Goal: Task Accomplishment & Management: Manage account settings

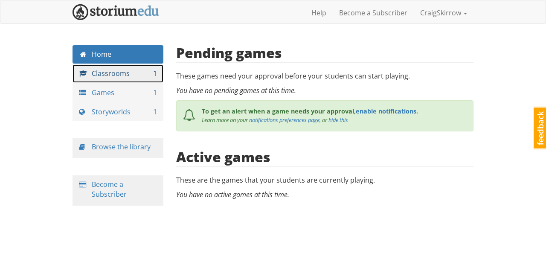
click at [102, 72] on link "Classrooms 1" at bounding box center [118, 73] width 91 height 18
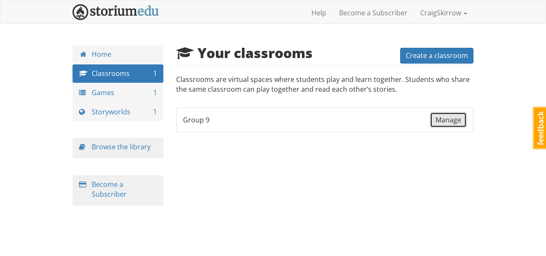
click at [456, 120] on span "Manage" at bounding box center [449, 119] width 26 height 9
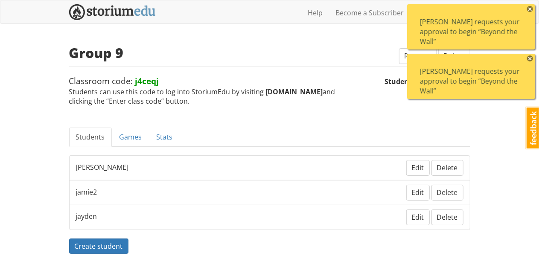
click at [472, 78] on div "[PERSON_NAME] requests your approval to begin “Beyond the Wall”" at bounding box center [471, 81] width 102 height 29
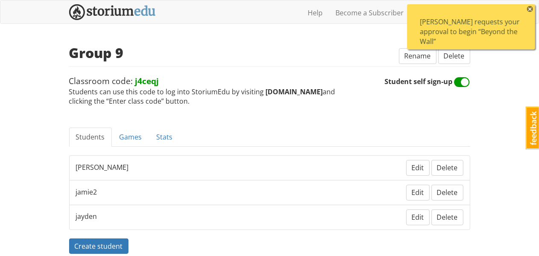
scroll to position [0, 0]
click at [470, 32] on div "[PERSON_NAME] requests your approval to begin “Beyond the Wall”" at bounding box center [471, 31] width 102 height 29
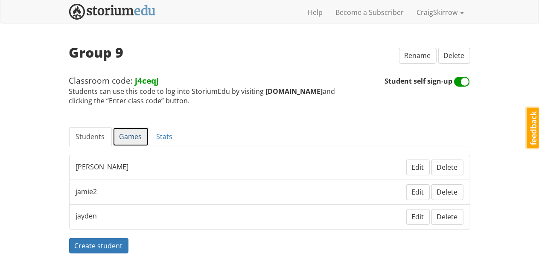
click at [126, 134] on link "Games" at bounding box center [131, 136] width 36 height 19
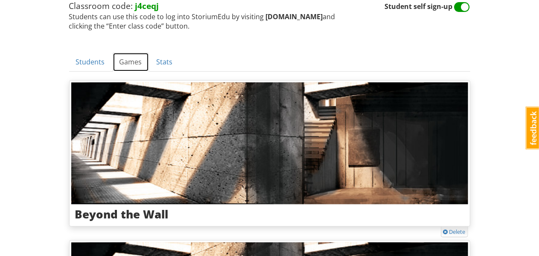
scroll to position [0, 0]
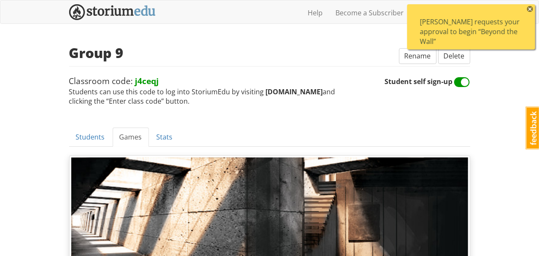
click at [455, 34] on div "[PERSON_NAME] requests your approval to begin “Beyond the Wall”" at bounding box center [471, 31] width 102 height 29
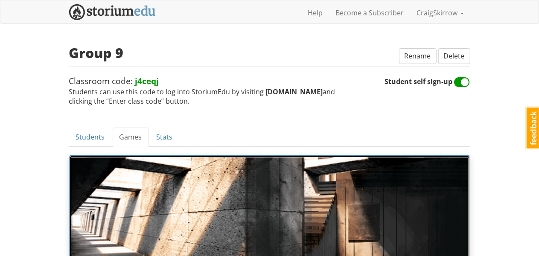
click at [316, 184] on img at bounding box center [269, 219] width 397 height 122
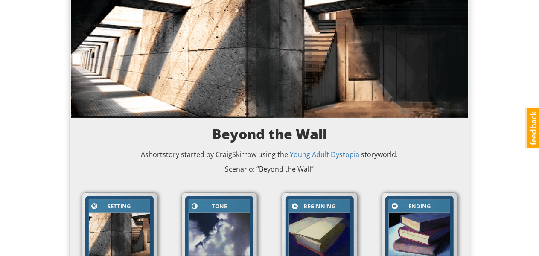
scroll to position [50, 0]
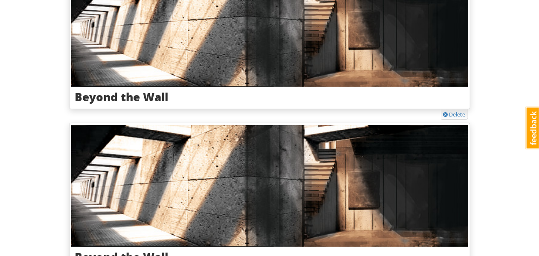
scroll to position [201, 0]
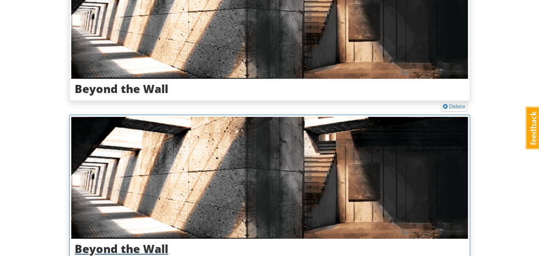
click at [226, 143] on img at bounding box center [269, 178] width 397 height 122
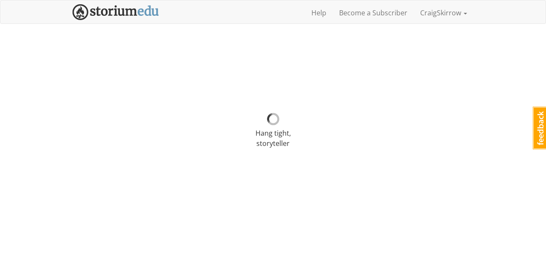
select select "s6jgtt"
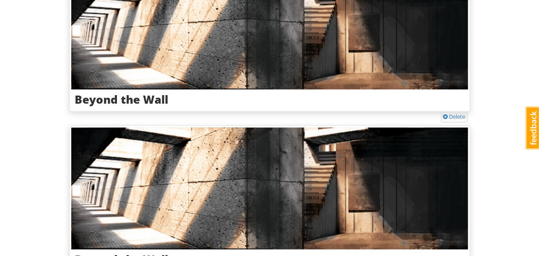
scroll to position [444, 0]
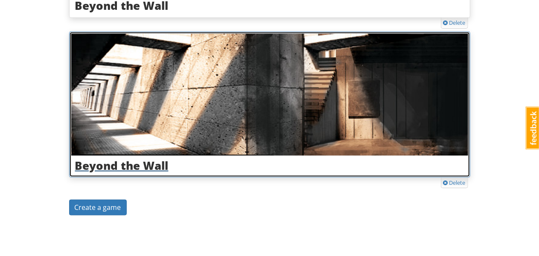
click at [208, 101] on img at bounding box center [269, 95] width 397 height 122
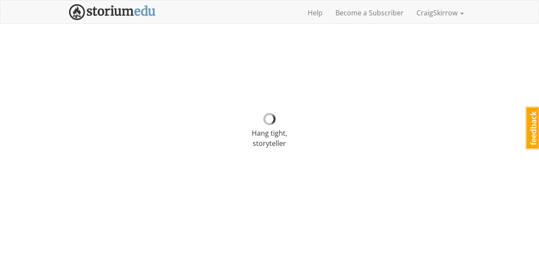
select select "s6jgtt"
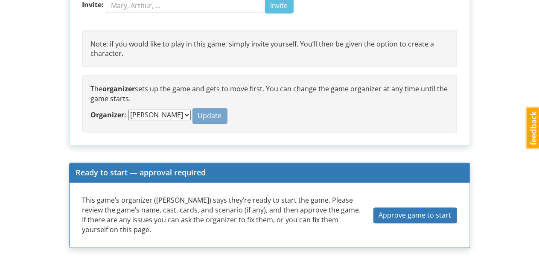
scroll to position [700, 0]
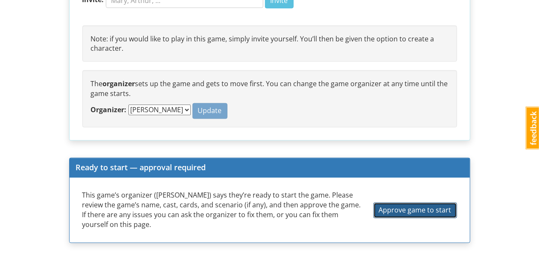
click at [418, 206] on span "Approve game to start" at bounding box center [415, 210] width 73 height 9
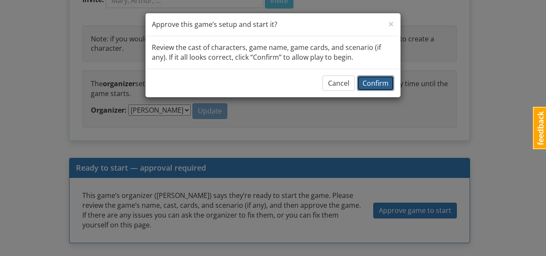
click at [377, 82] on span "Confirm" at bounding box center [376, 83] width 26 height 9
